Goal: Information Seeking & Learning: Learn about a topic

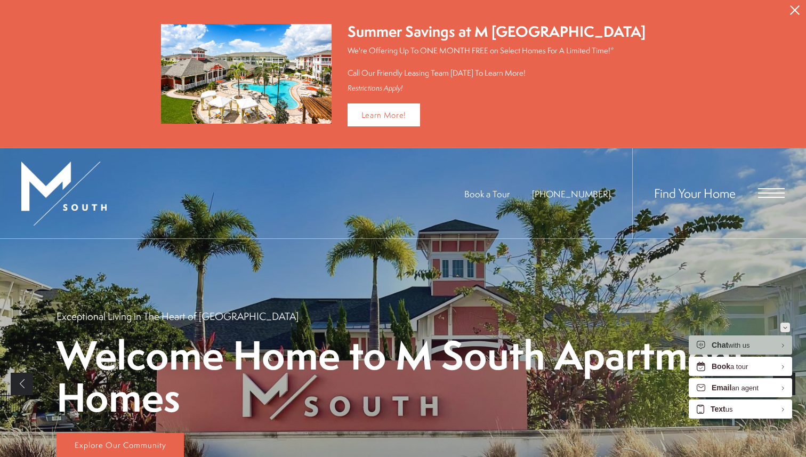
click at [781, 329] on button "Minimize" at bounding box center [785, 327] width 10 height 10
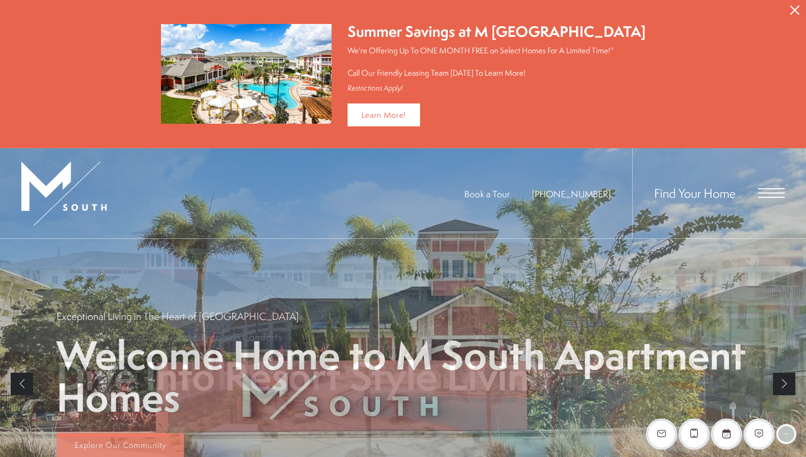
click at [761, 185] on div "Find Your Home" at bounding box center [708, 193] width 152 height 90
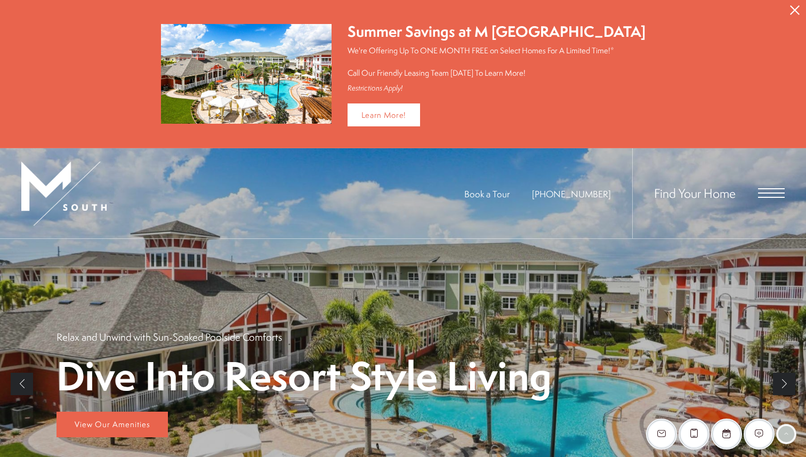
click at [769, 200] on div "Find Your Home" at bounding box center [708, 193] width 152 height 90
click at [771, 188] on span "Open Menu" at bounding box center [771, 188] width 27 height 1
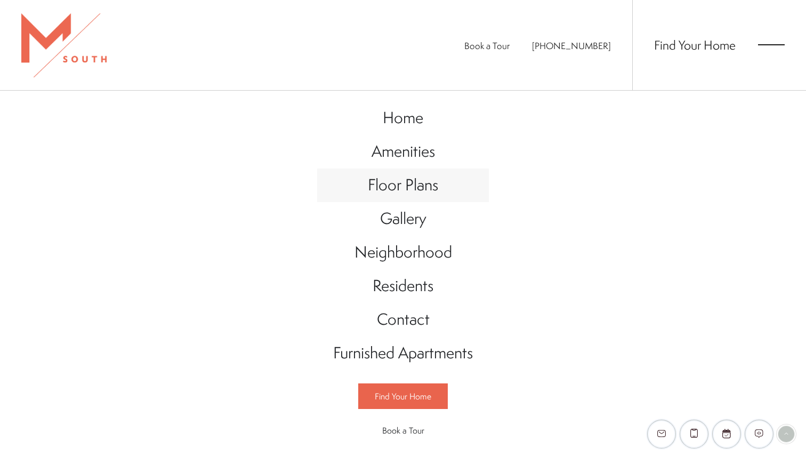
click at [416, 188] on span "Floor Plans" at bounding box center [403, 185] width 70 height 22
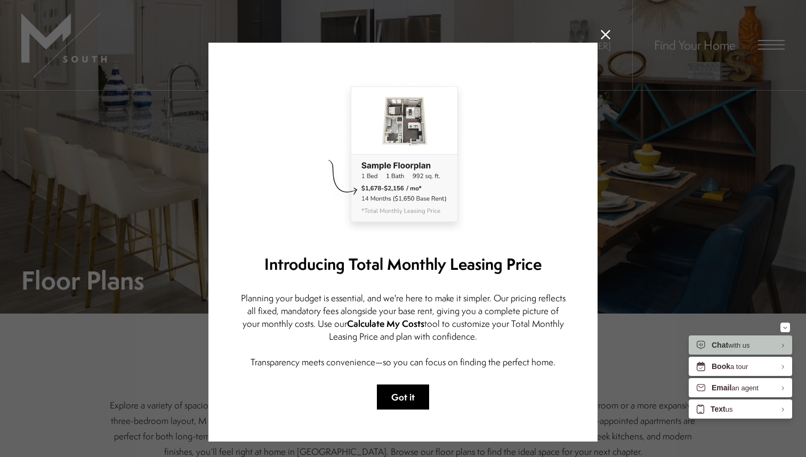
click at [405, 390] on button "Got it" at bounding box center [403, 396] width 52 height 25
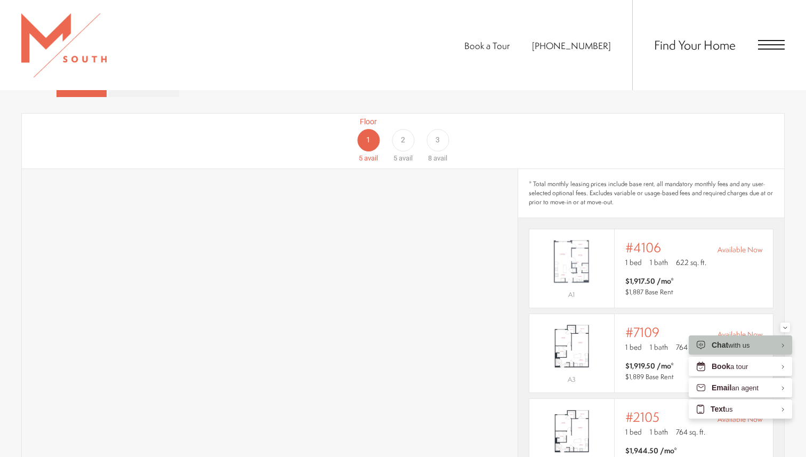
scroll to position [655, 0]
click at [403, 131] on div "2" at bounding box center [403, 140] width 22 height 22
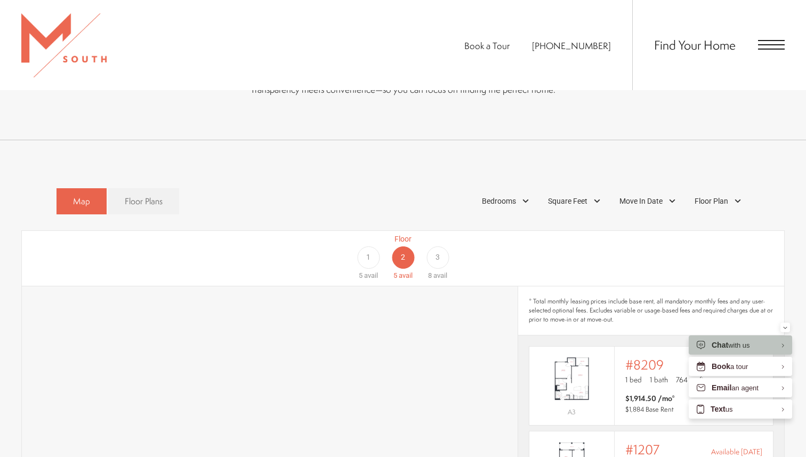
scroll to position [534, 0]
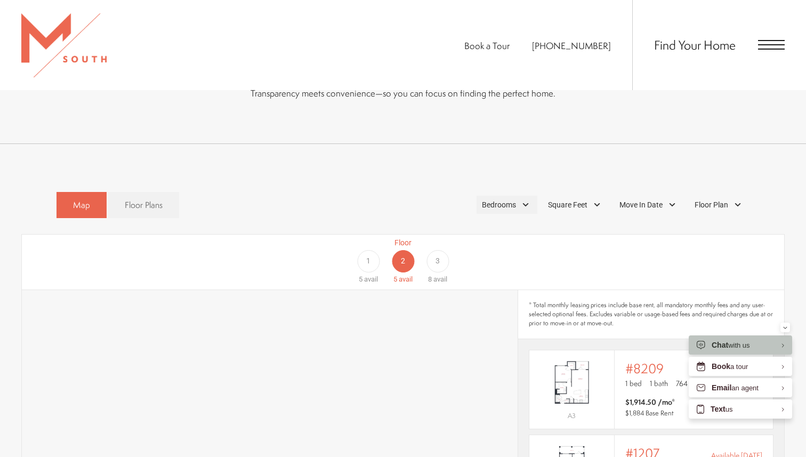
click at [522, 196] on div "Bedrooms" at bounding box center [506, 205] width 61 height 18
click at [467, 267] on span "3 Bedroom" at bounding box center [486, 273] width 53 height 12
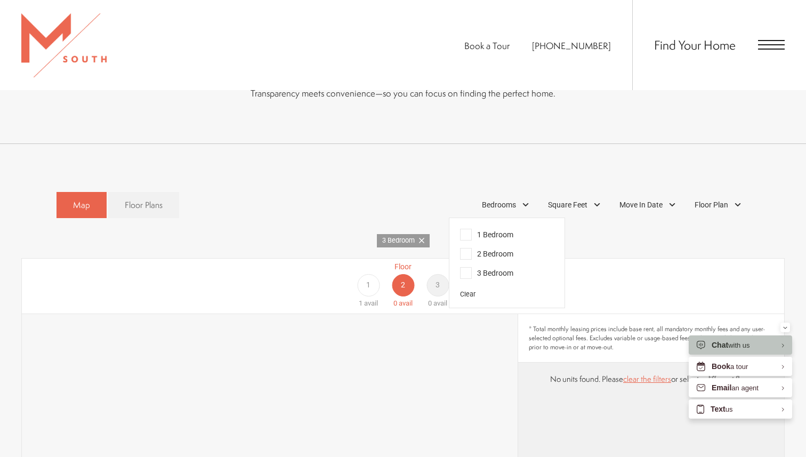
click at [586, 269] on div "Floor 1 1 avail Floor 2 0 avail Floor 3 0 avail" at bounding box center [732, 284] width 762 height 47
click at [622, 269] on div "Floor 1 1 avail Floor 2 0 avail Floor 3 0 avail" at bounding box center [732, 284] width 762 height 47
click at [788, 328] on button "Minimize" at bounding box center [785, 327] width 10 height 10
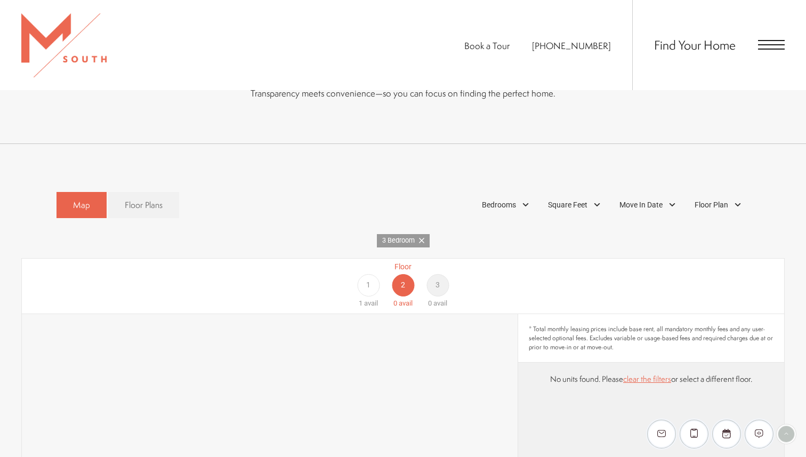
click at [362, 274] on div "1" at bounding box center [368, 285] width 22 height 22
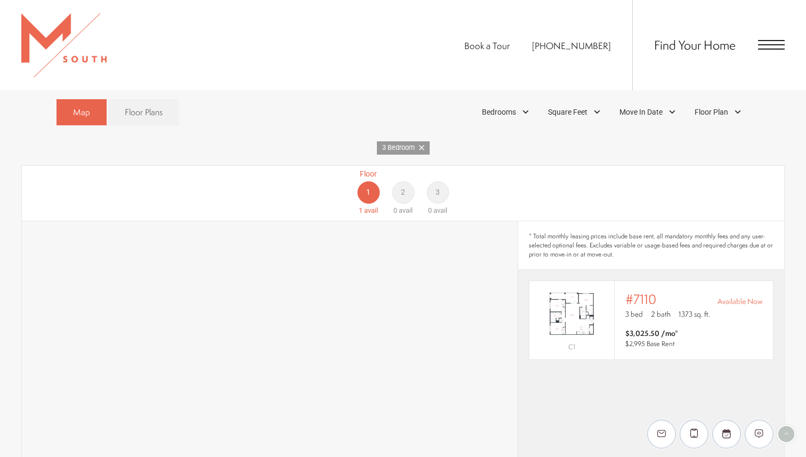
scroll to position [628, 0]
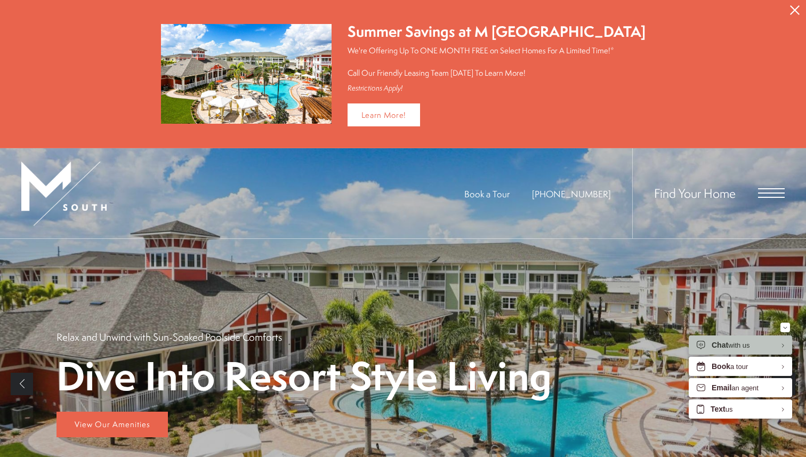
click at [768, 194] on span "Open Menu" at bounding box center [771, 193] width 27 height 10
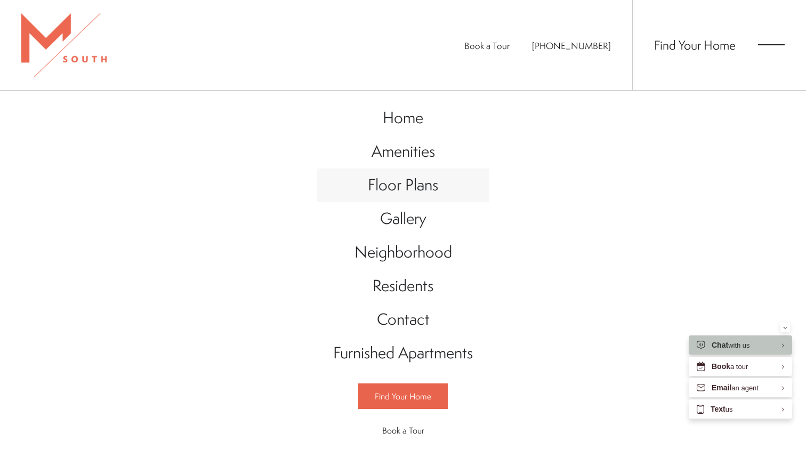
click at [417, 185] on span "Floor Plans" at bounding box center [403, 185] width 70 height 22
